Goal: Find contact information: Find contact information

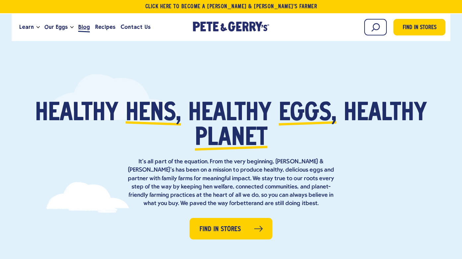
click at [82, 28] on span "Blog" at bounding box center [84, 27] width 12 height 8
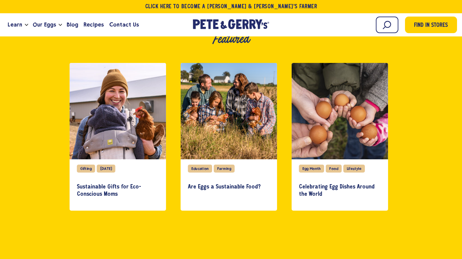
scroll to position [166, 0]
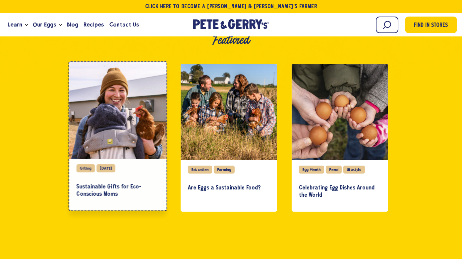
click at [89, 169] on div "Gifting" at bounding box center [86, 169] width 18 height 8
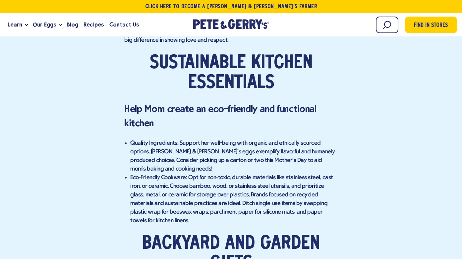
scroll to position [482, 0]
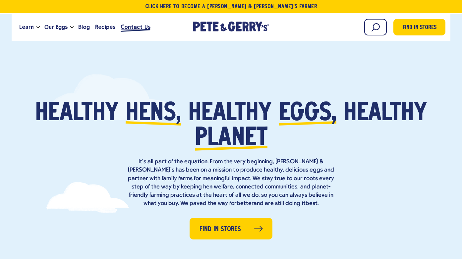
click at [133, 28] on span "Contact Us" at bounding box center [135, 27] width 29 height 8
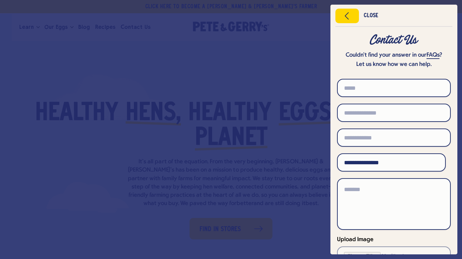
click at [223, 31] on div at bounding box center [231, 129] width 462 height 259
